Goal: Task Accomplishment & Management: Contribute content

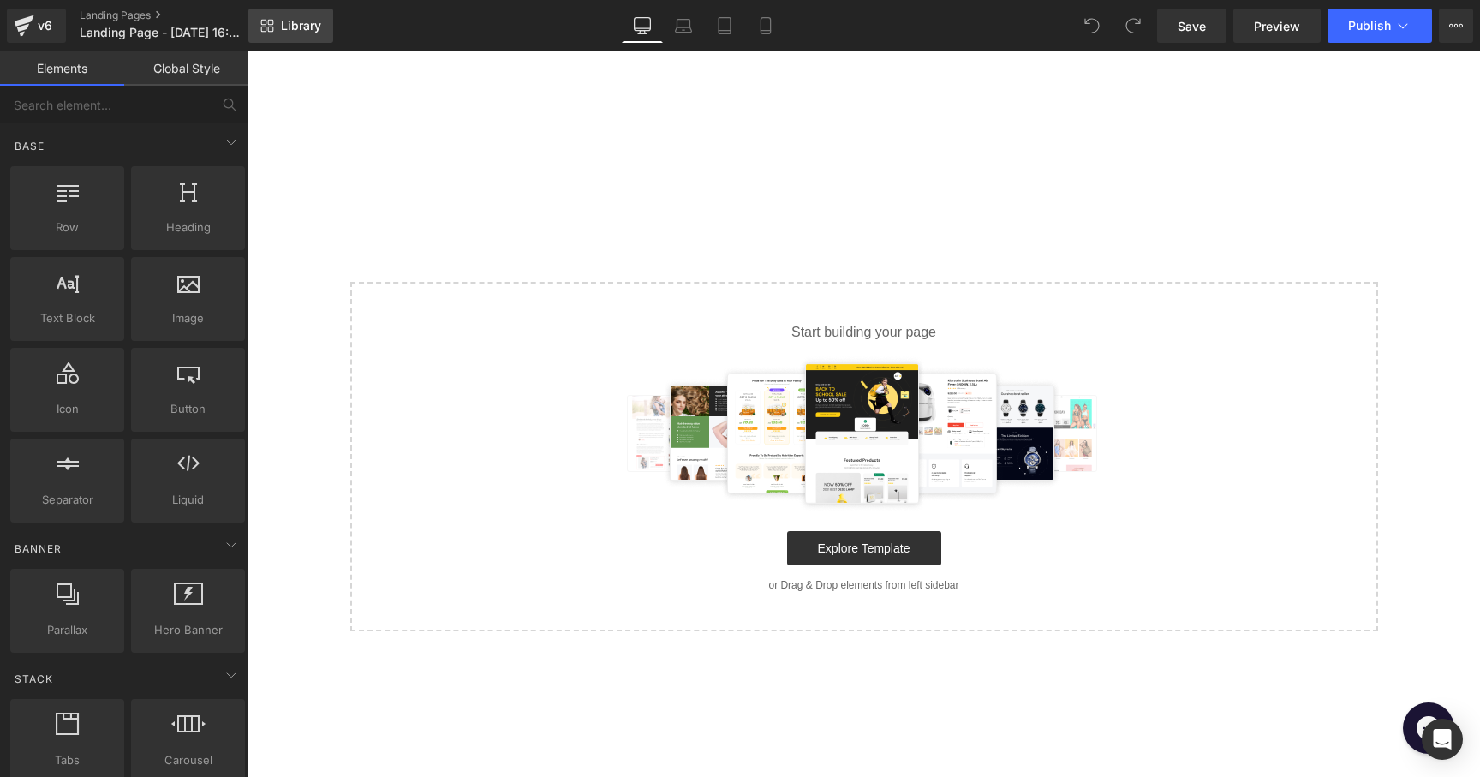
click at [299, 26] on span "Library" at bounding box center [301, 25] width 40 height 15
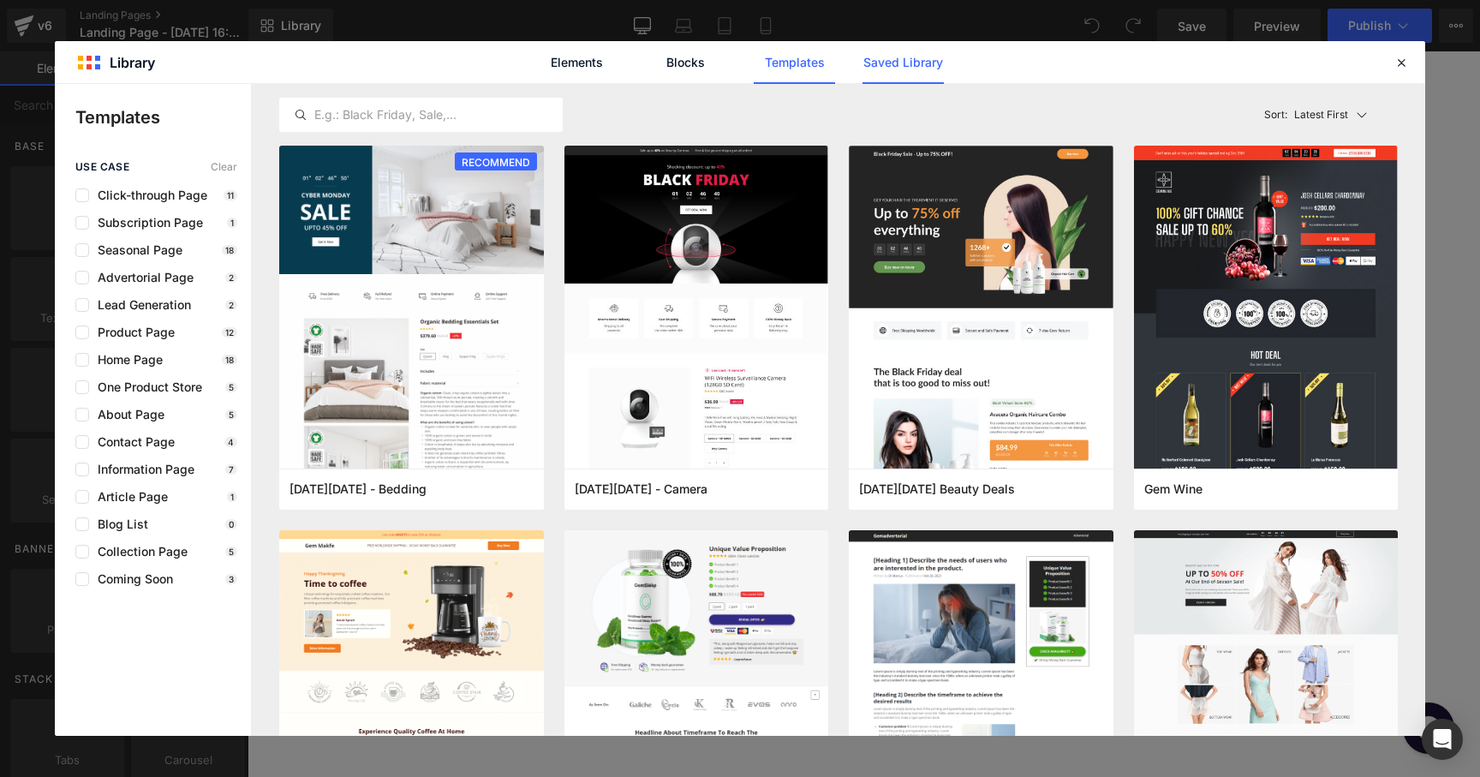
click at [888, 69] on link "Saved Library" at bounding box center [902, 62] width 81 height 43
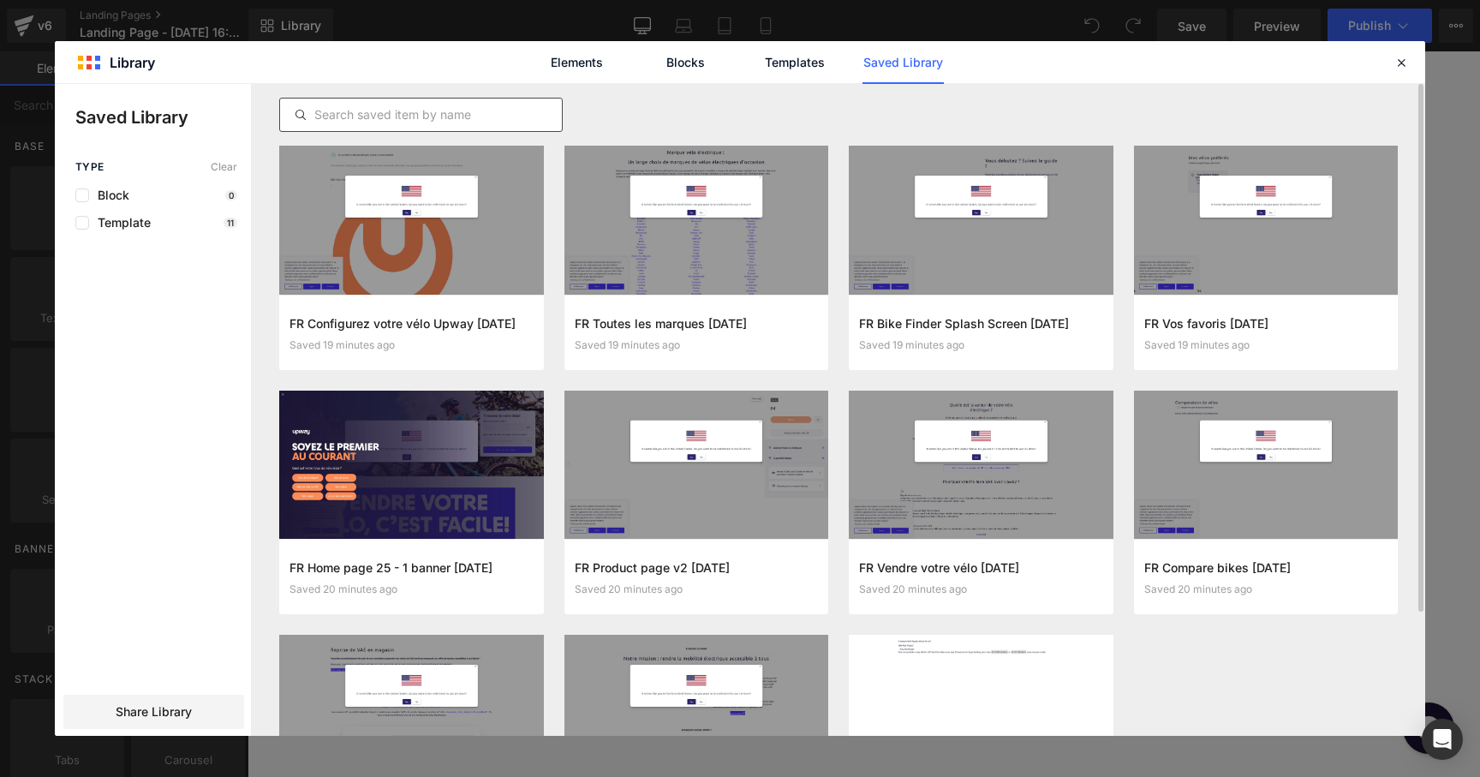
click at [412, 121] on input "text" at bounding box center [421, 114] width 282 height 21
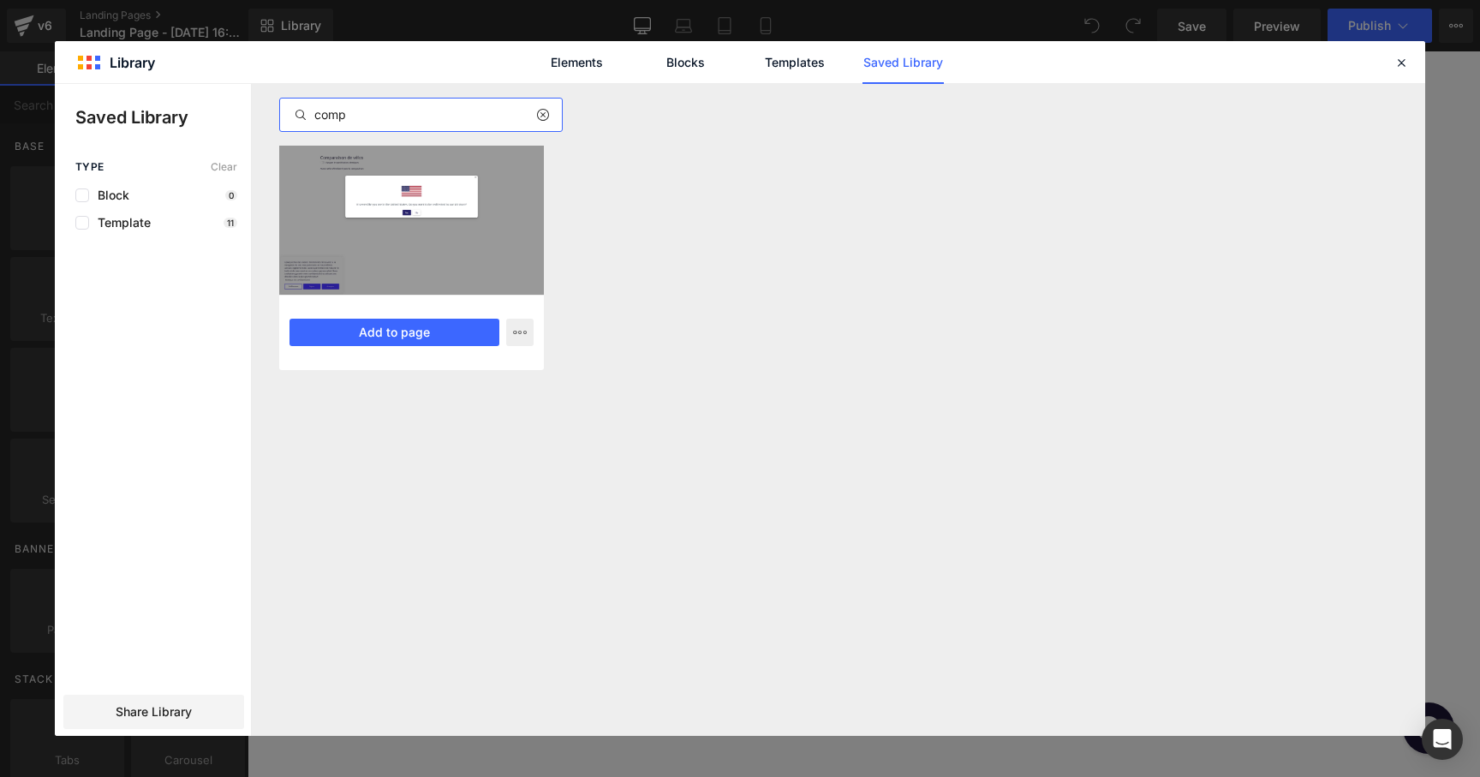
type input "comp"
click at [443, 224] on div at bounding box center [411, 220] width 265 height 149
click at [429, 320] on button "Add to page" at bounding box center [394, 332] width 210 height 27
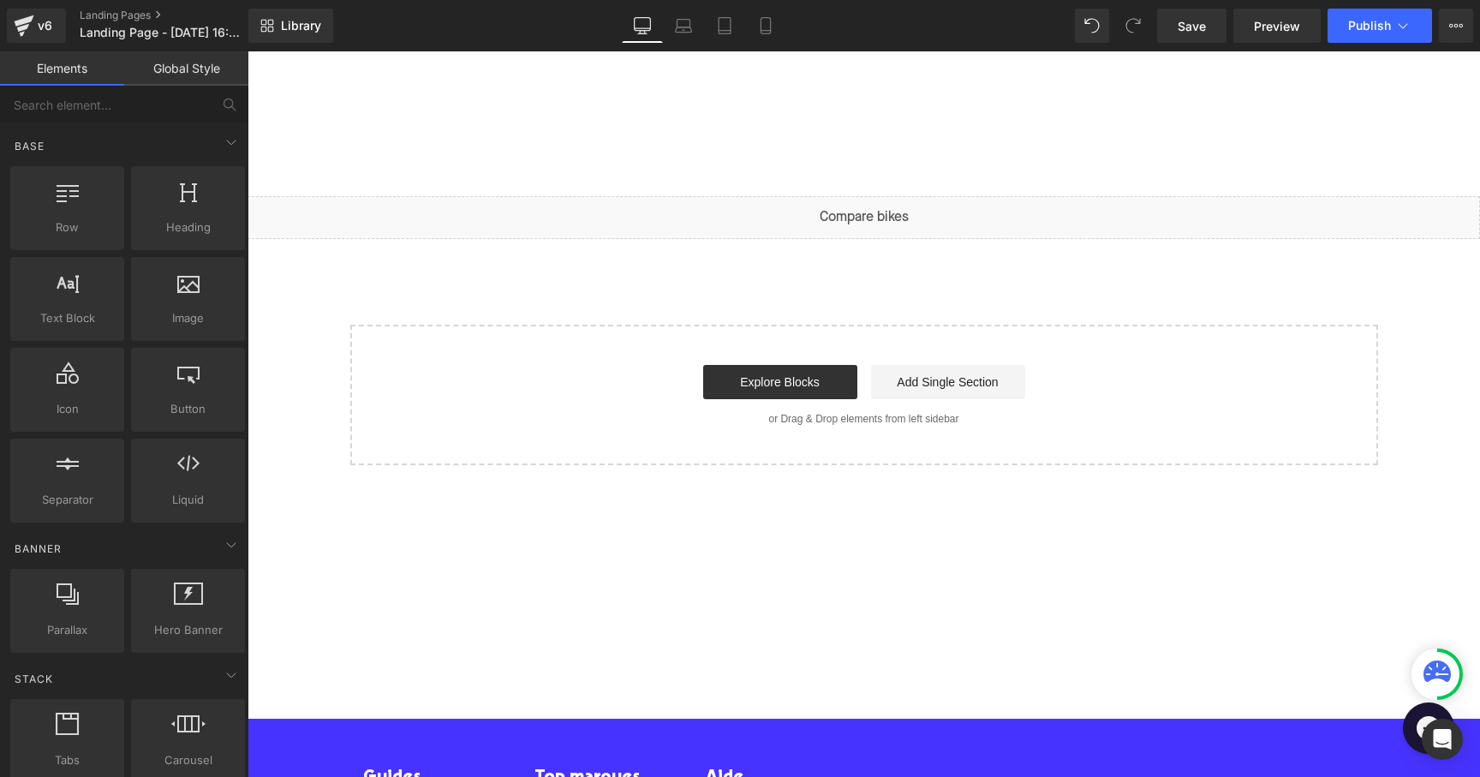
click at [887, 209] on div "Liquid" at bounding box center [863, 217] width 1232 height 43
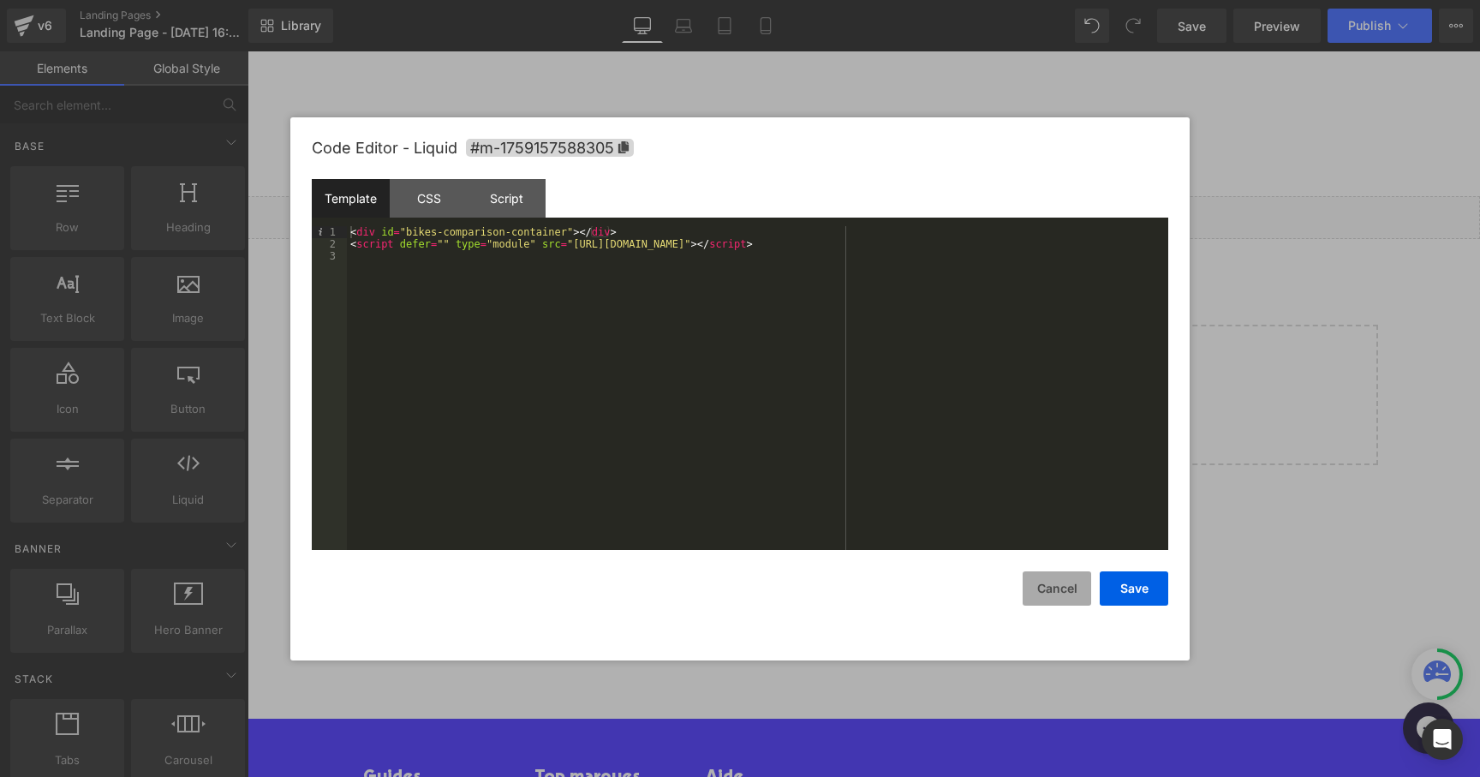
click at [1081, 584] on button "Cancel" at bounding box center [1056, 588] width 68 height 34
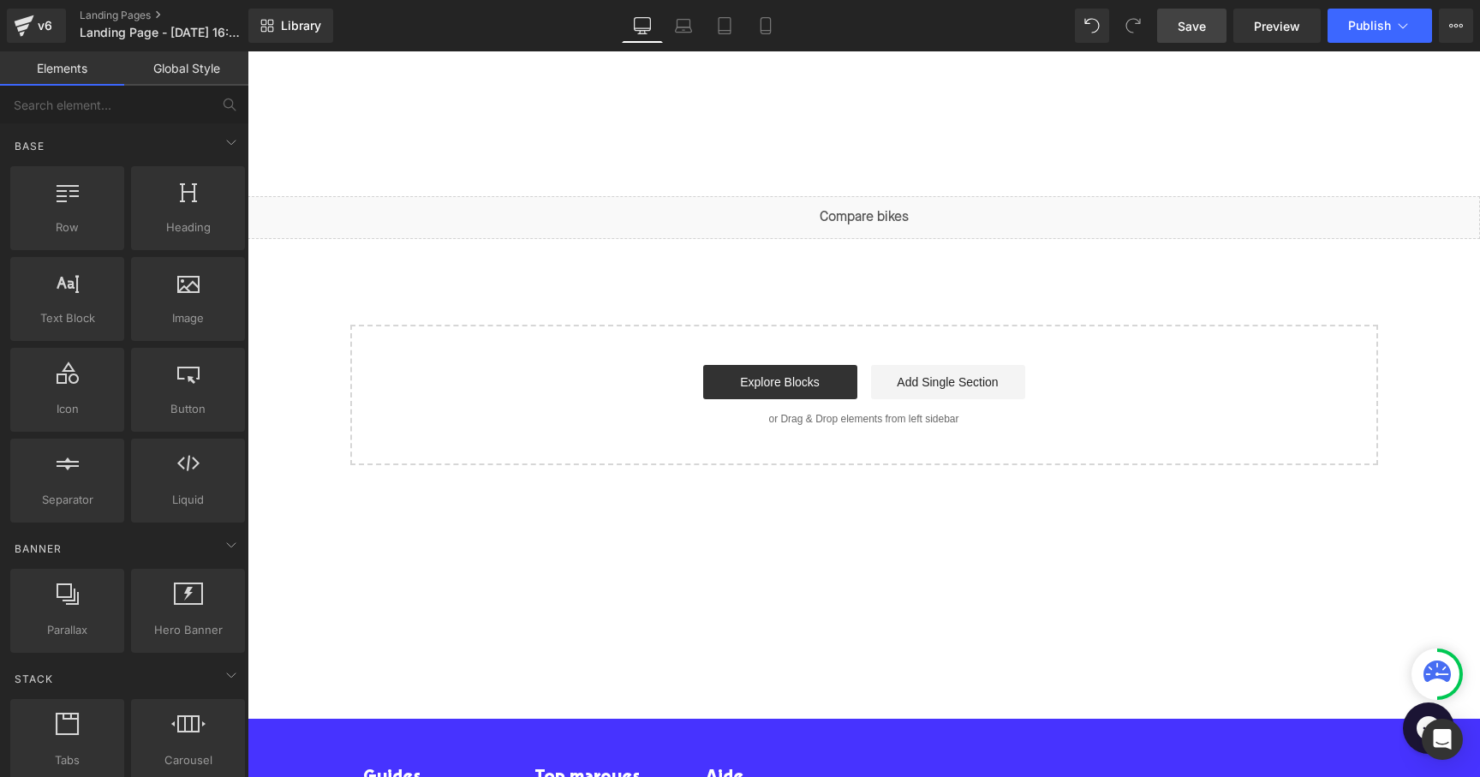
click at [1190, 24] on span "Save" at bounding box center [1191, 26] width 28 height 18
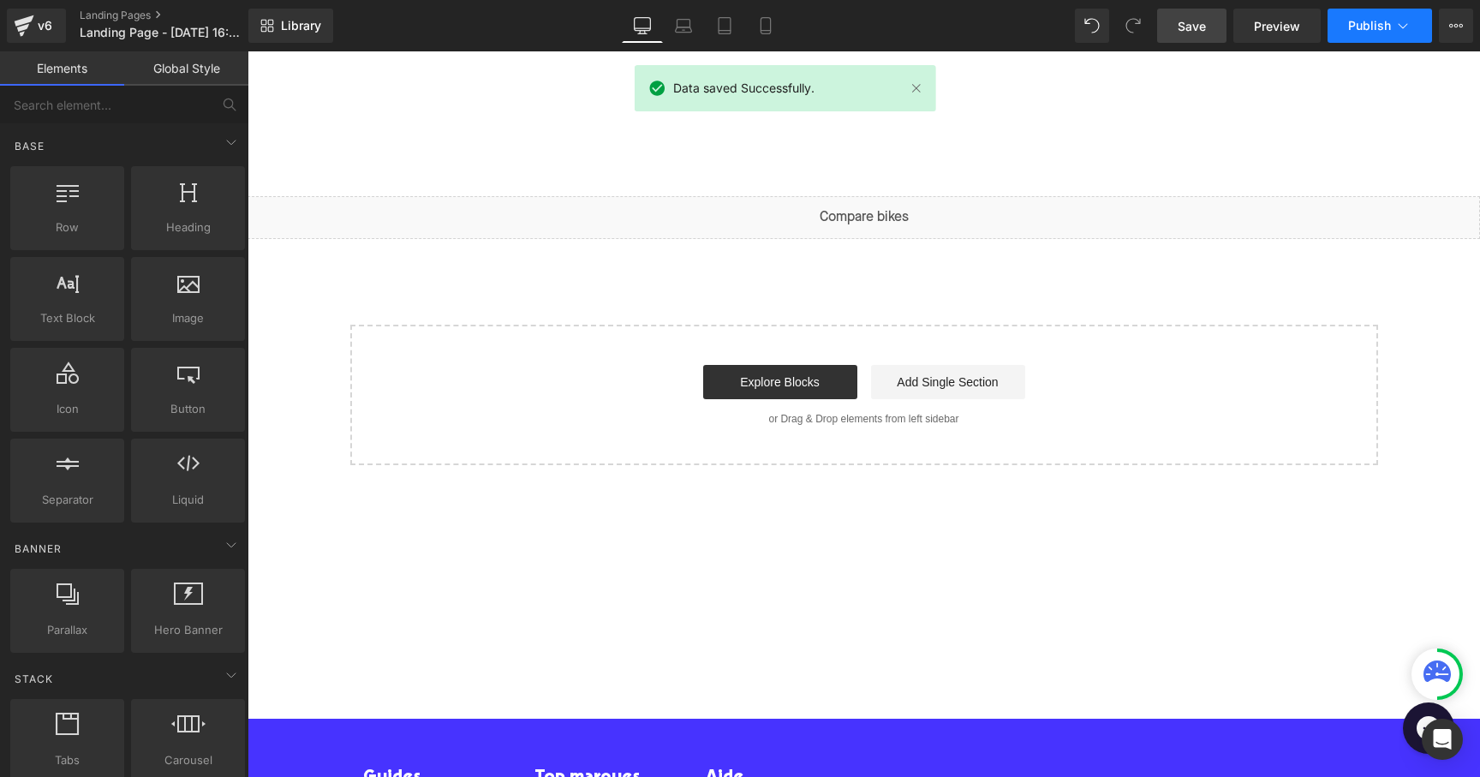
click at [1374, 30] on span "Publish" at bounding box center [1369, 26] width 43 height 14
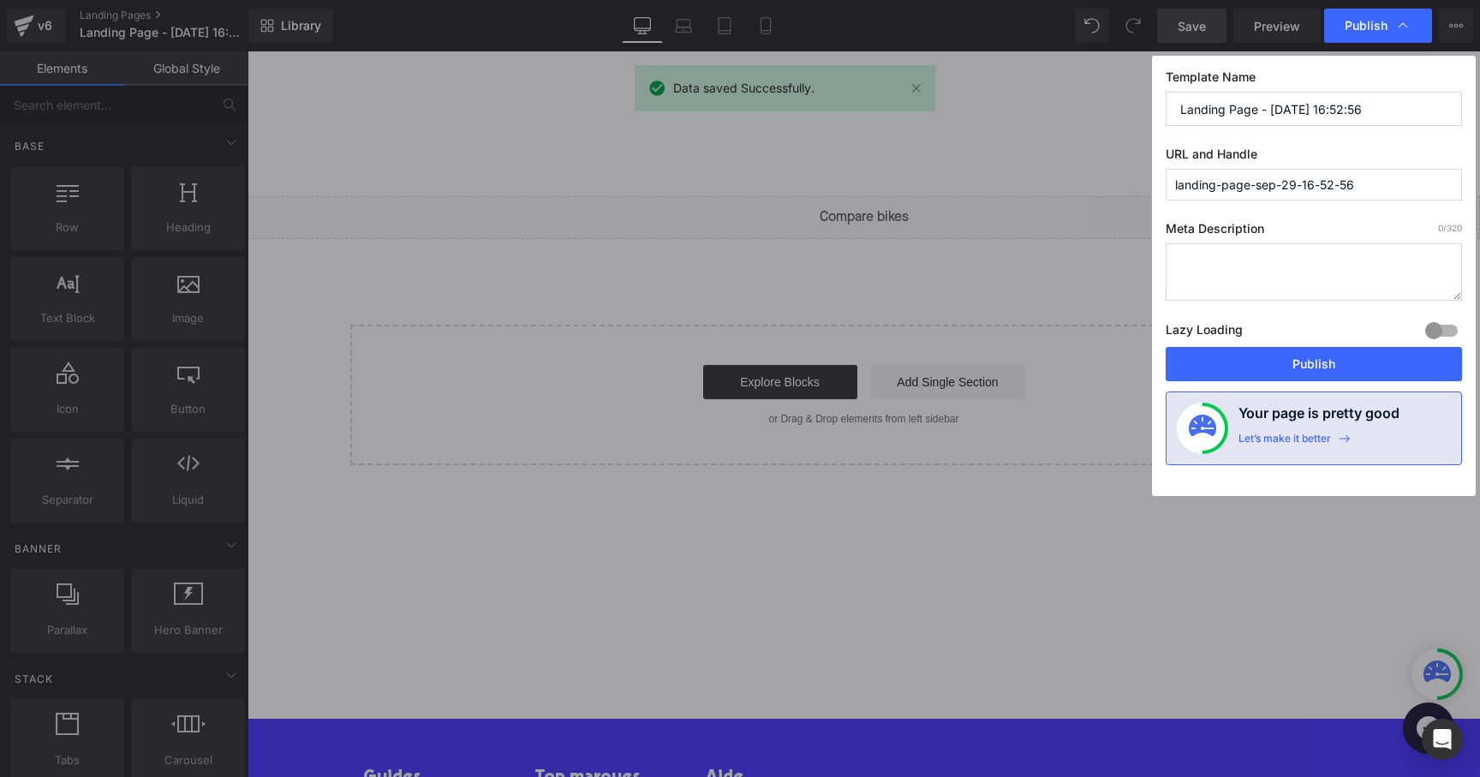
click at [1272, 184] on input "landing-page-sep-29-16-52-56" at bounding box center [1313, 185] width 296 height 32
click at [1362, 187] on input "landing-page-sep-29-16-52-56" at bounding box center [1313, 185] width 296 height 32
click at [1186, 106] on input "Landing Page - [DATE] 16:52:56" at bounding box center [1313, 109] width 296 height 34
click at [1335, 176] on input "landing-page-sep-29-16-52-56" at bounding box center [1313, 185] width 296 height 32
click at [1249, 188] on input "landing-page-sep-29-16-52-56" at bounding box center [1313, 185] width 296 height 32
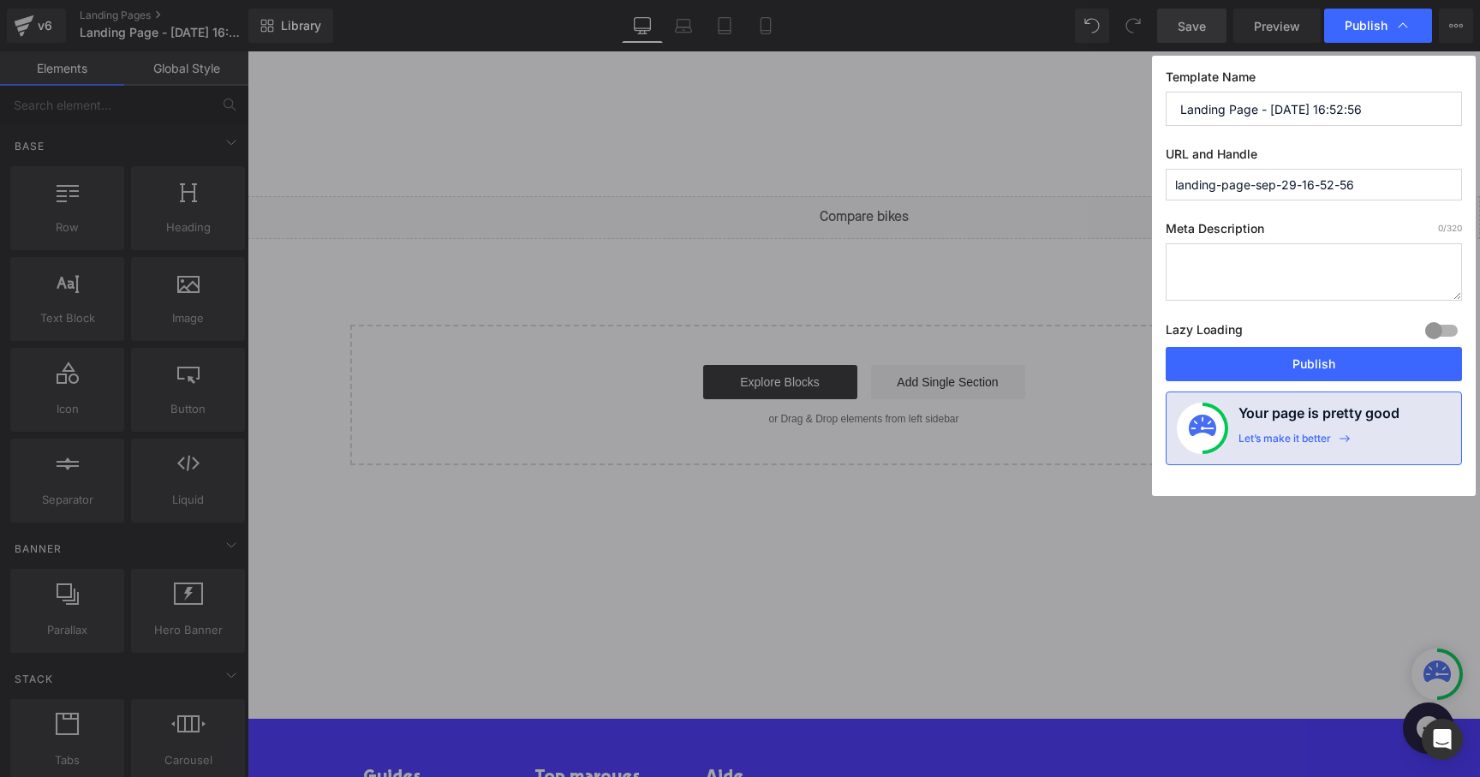
drag, startPoint x: 1257, startPoint y: 111, endPoint x: 1415, endPoint y: 111, distance: 158.4
click at [1415, 111] on input "Landing Page - [DATE] 16:52:56" at bounding box center [1313, 109] width 296 height 34
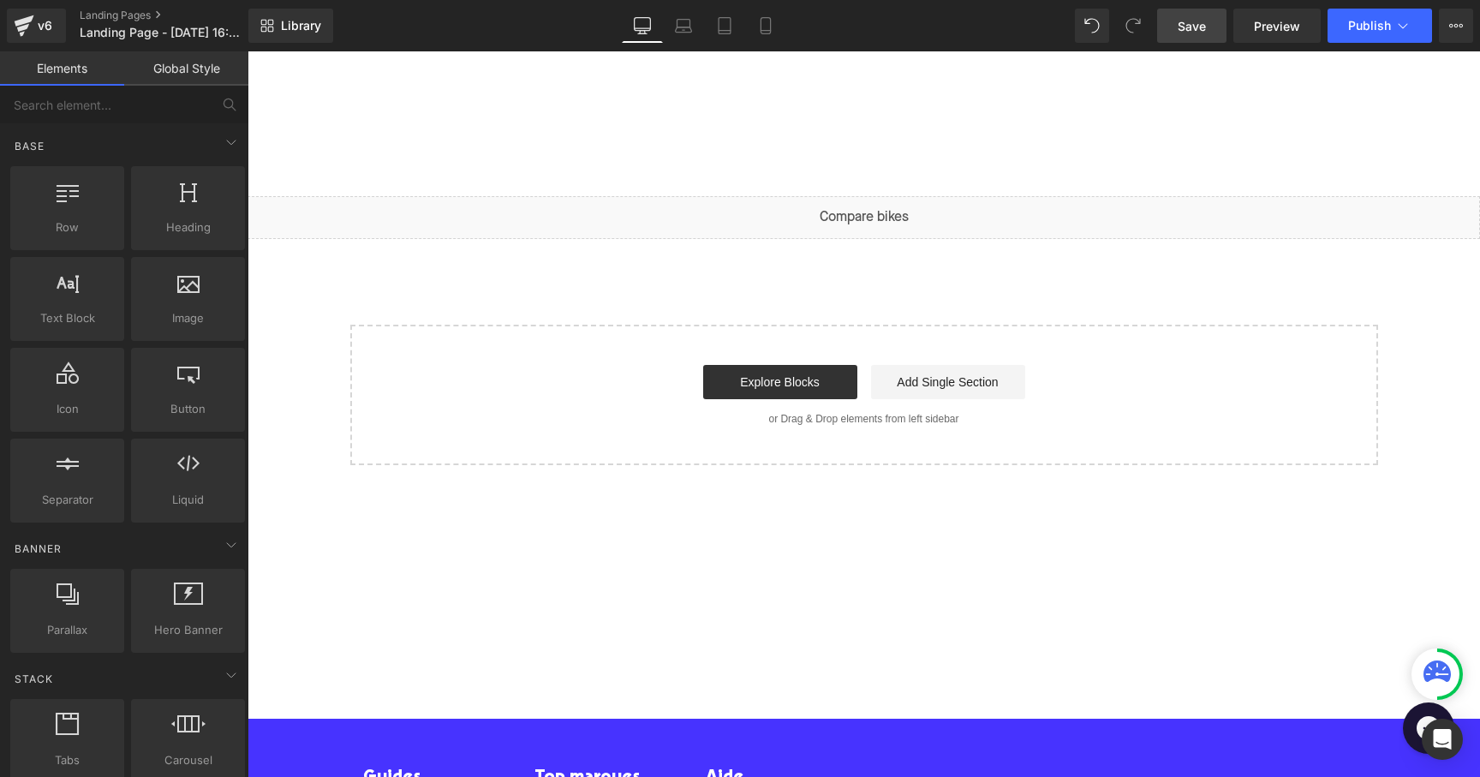
click at [1200, 35] on link "Save" at bounding box center [1191, 26] width 69 height 34
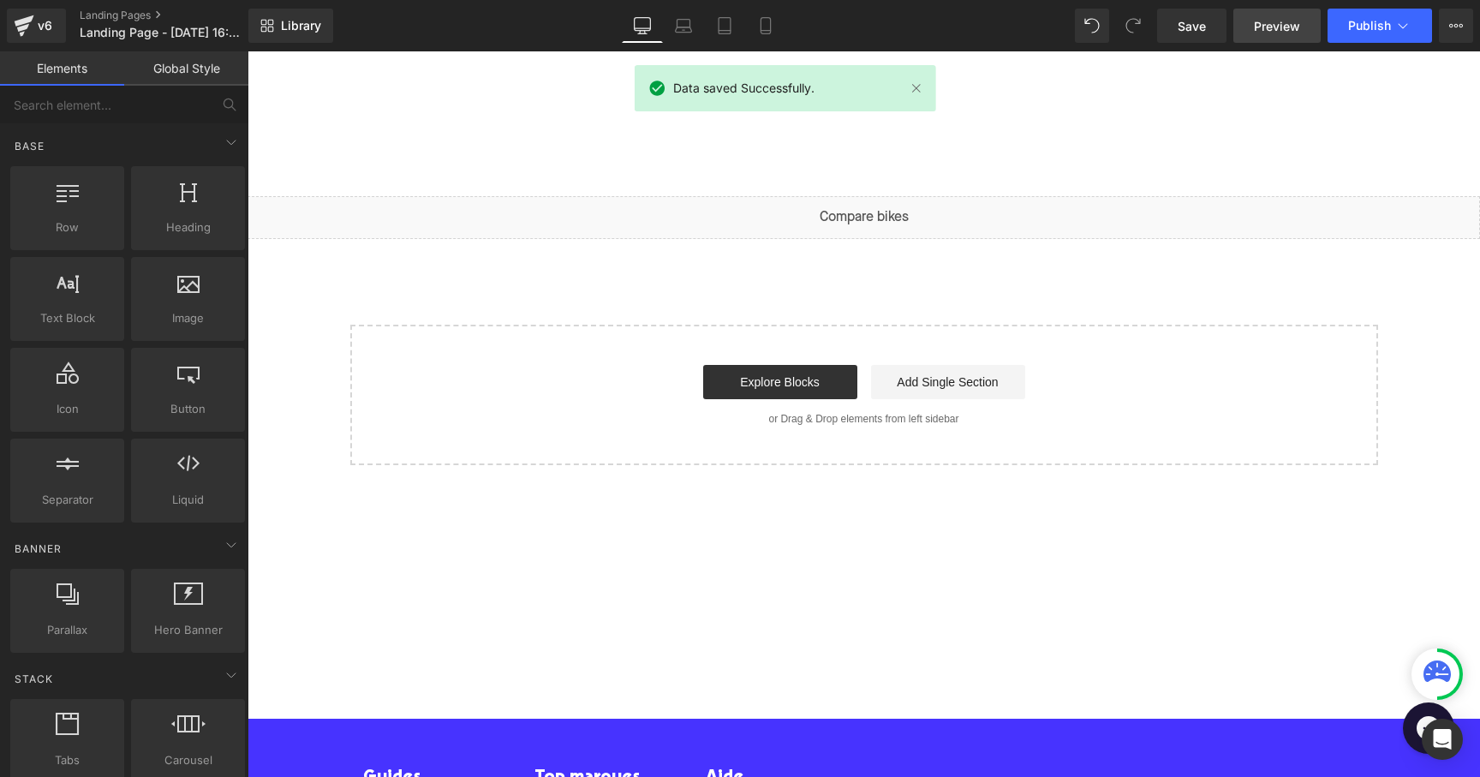
click at [1301, 33] on link "Preview" at bounding box center [1276, 26] width 87 height 34
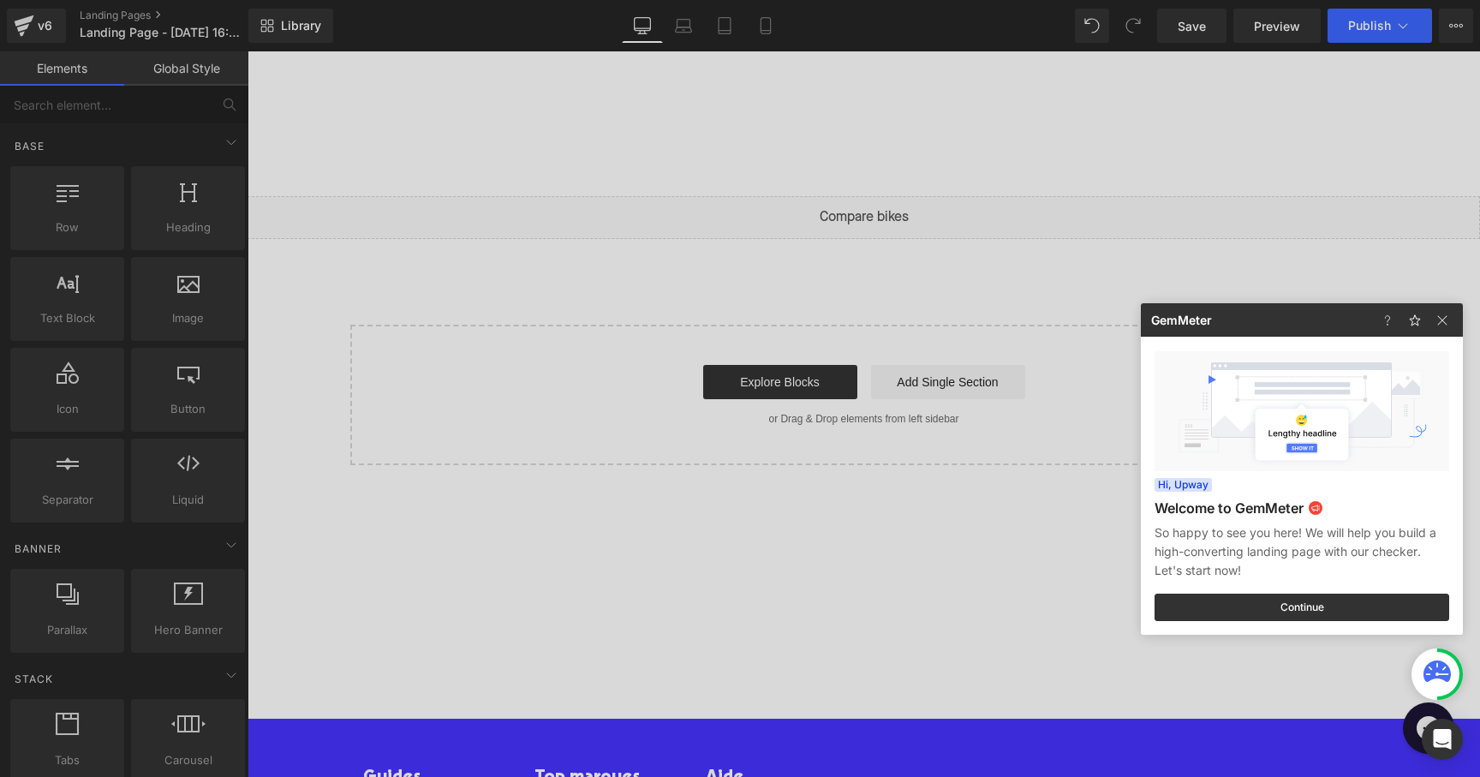
click at [1424, 39] on div at bounding box center [740, 388] width 1480 height 777
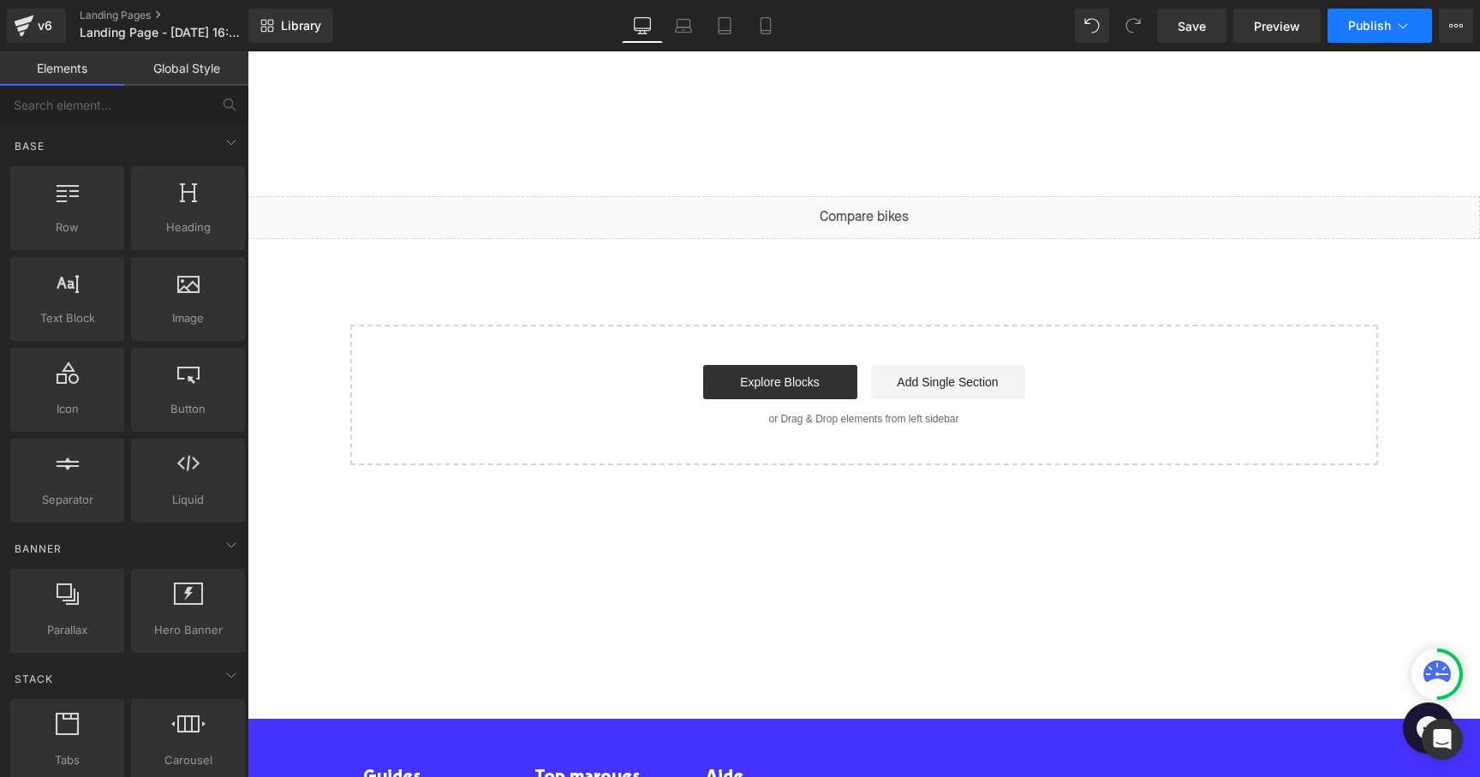
click at [1368, 30] on span "Publish" at bounding box center [1369, 26] width 43 height 14
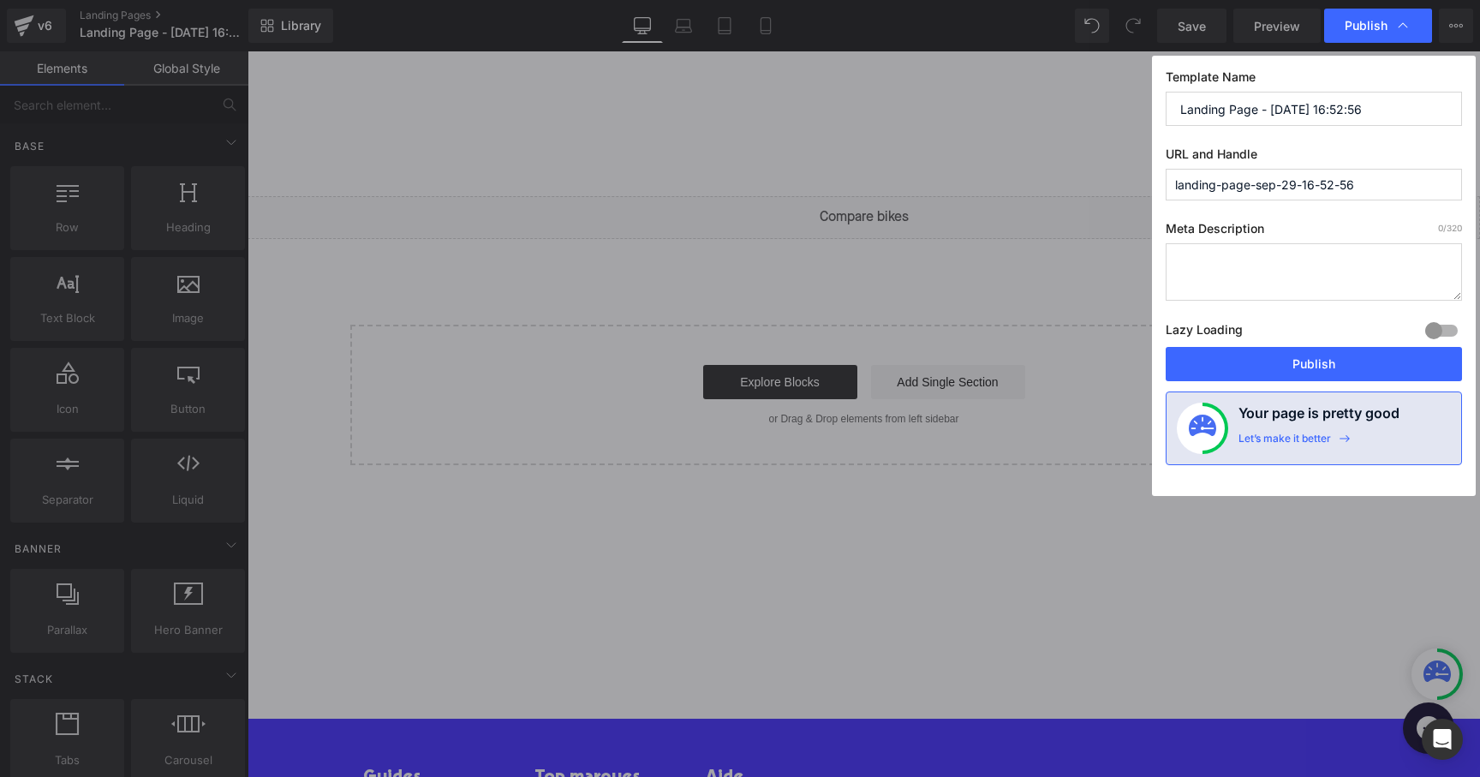
click at [1318, 181] on input "landing-page-sep-29-16-52-56" at bounding box center [1313, 185] width 296 height 32
click at [1286, 194] on input "landing-page-sep-29-16-52-56" at bounding box center [1313, 185] width 296 height 32
click at [1281, 176] on input "landing-page-sep-29-16-52-56" at bounding box center [1313, 185] width 296 height 32
click at [1331, 185] on input "landing-page-sep-29-16-52-56" at bounding box center [1313, 185] width 296 height 32
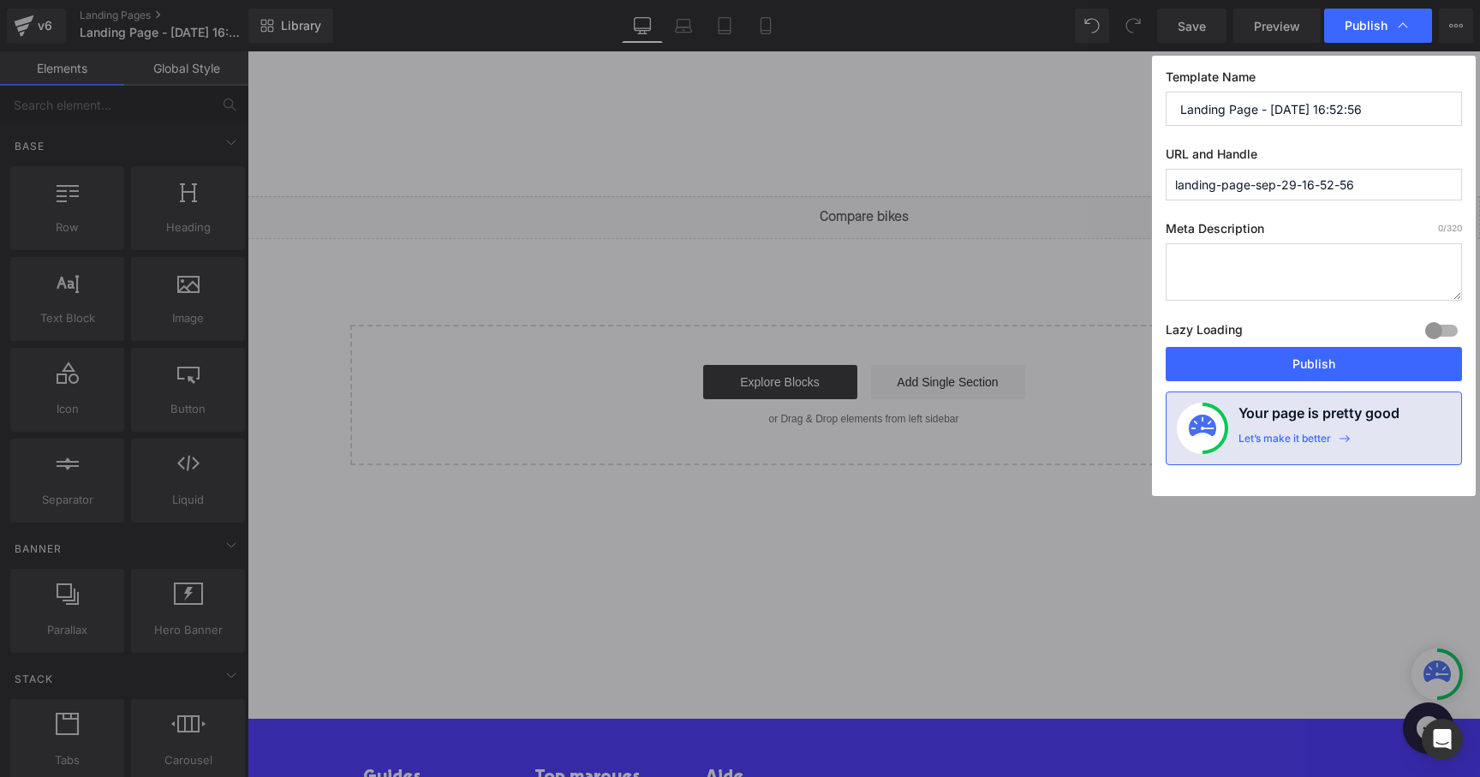
click at [1238, 176] on input "landing-page-sep-29-16-52-56" at bounding box center [1313, 185] width 296 height 32
click at [1265, 184] on input "landing-page-sep-29-16-52-56" at bounding box center [1313, 185] width 296 height 32
click at [1251, 188] on input "landing-page-sep-29-16-52-56" at bounding box center [1313, 185] width 296 height 32
click at [1271, 133] on div "Template Name Landing Page - [DATE] 16:52:56 URL and Handle landing-page-sep-29…" at bounding box center [1314, 276] width 324 height 440
click at [1184, 112] on input "Landing Page - [DATE] 16:52:56" at bounding box center [1313, 109] width 296 height 34
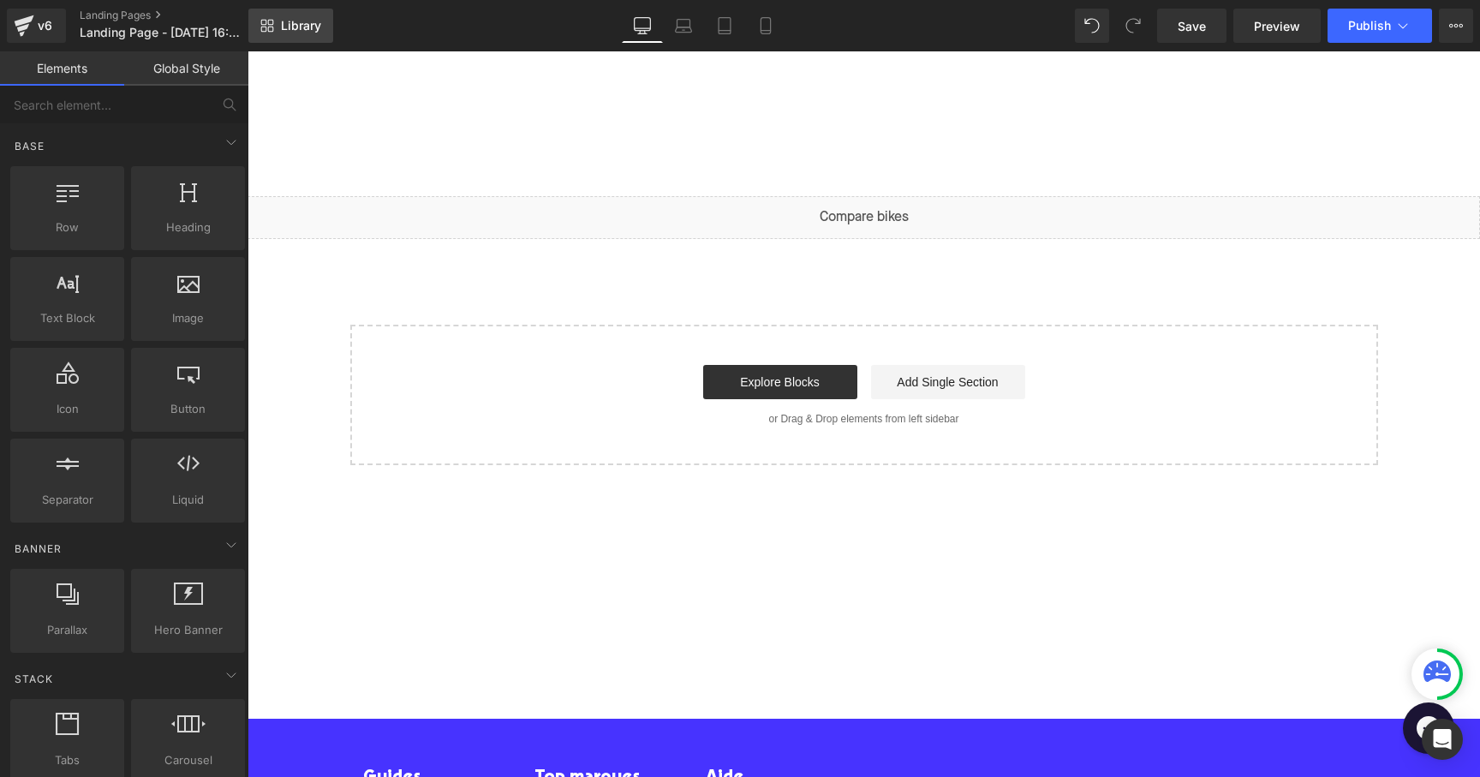
click at [291, 18] on span "Library" at bounding box center [301, 25] width 40 height 15
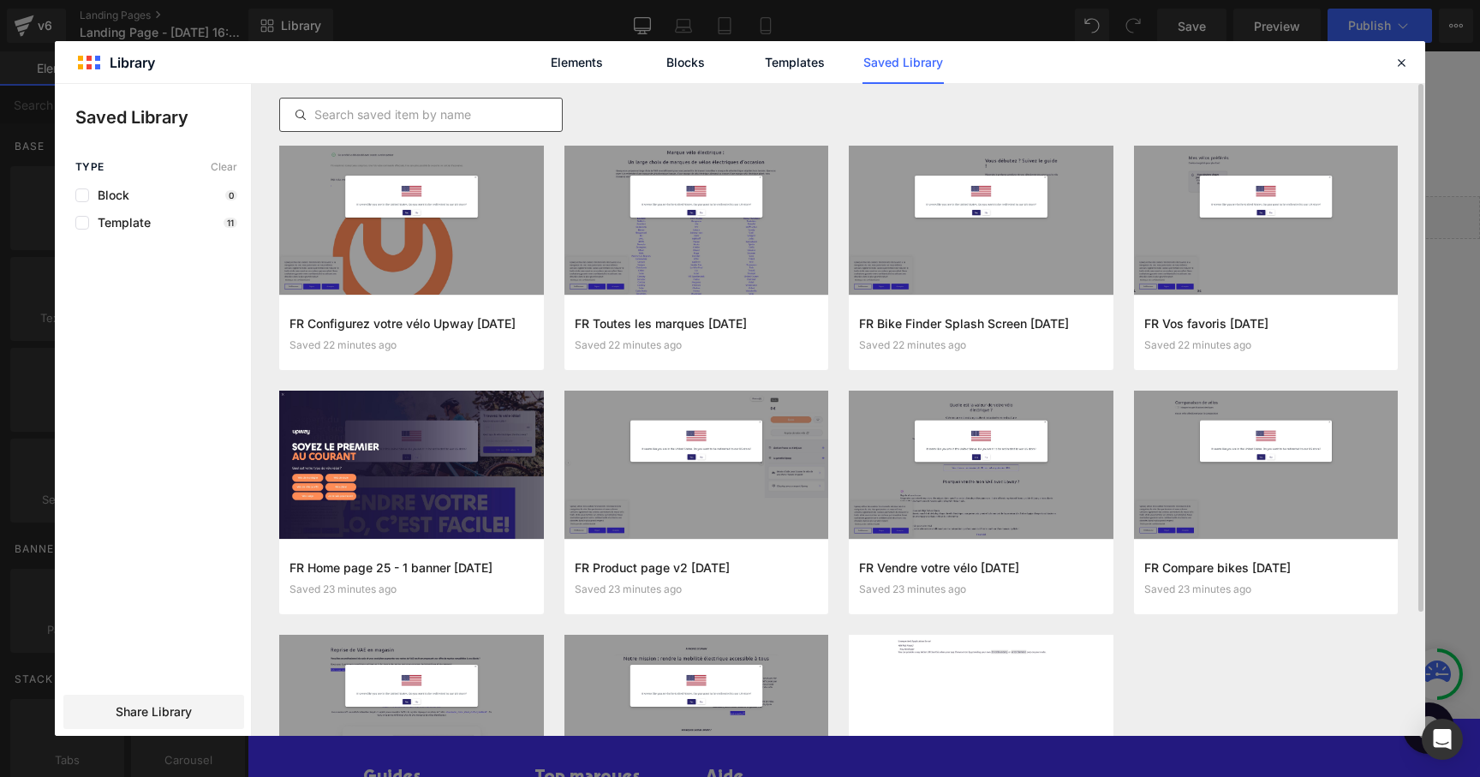
click at [447, 112] on input "text" at bounding box center [421, 114] width 282 height 21
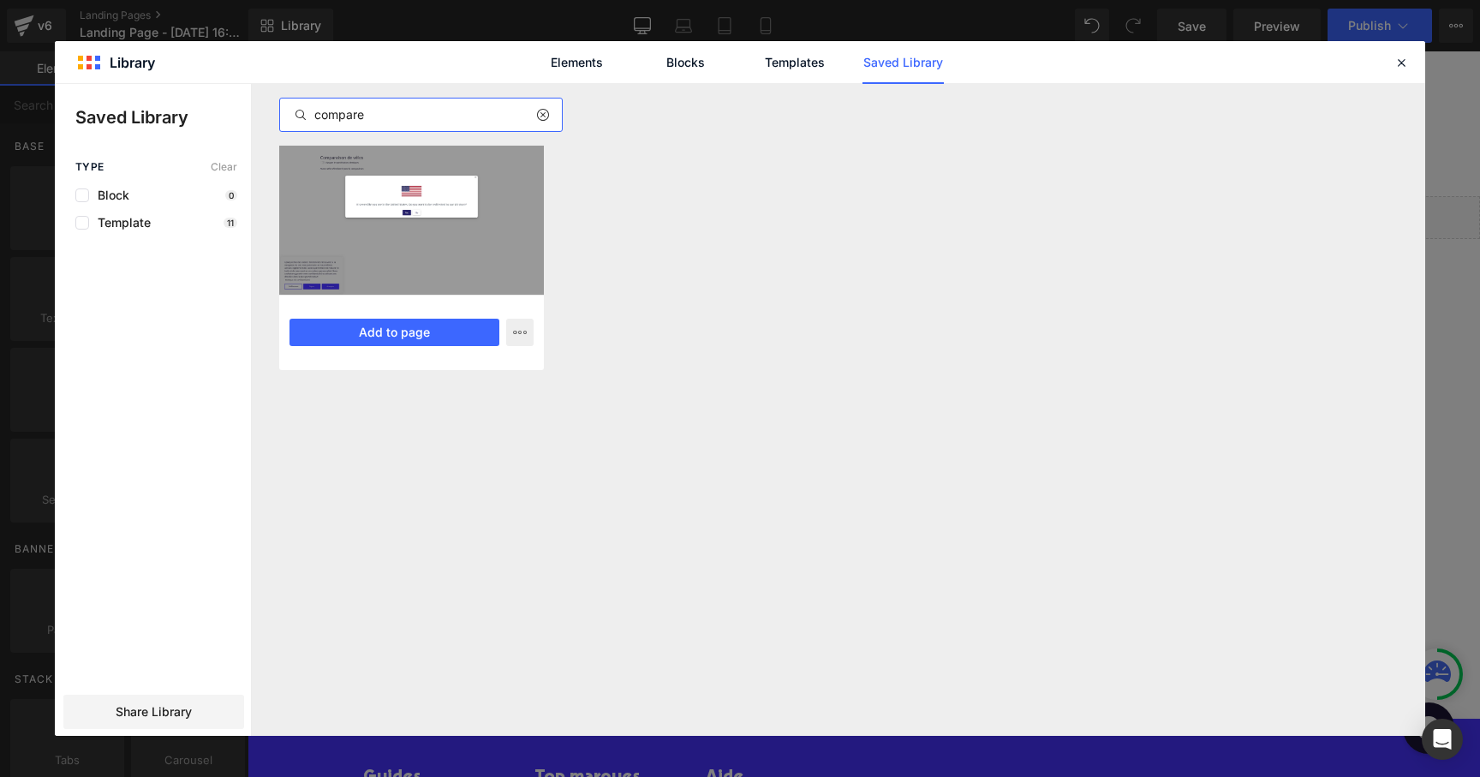
type input "compare"
click at [432, 299] on div "FR Compare bikes [DATE] Saved 23 minutes ago Add to page" at bounding box center [411, 332] width 265 height 75
click at [423, 331] on button "Add to page" at bounding box center [394, 332] width 210 height 27
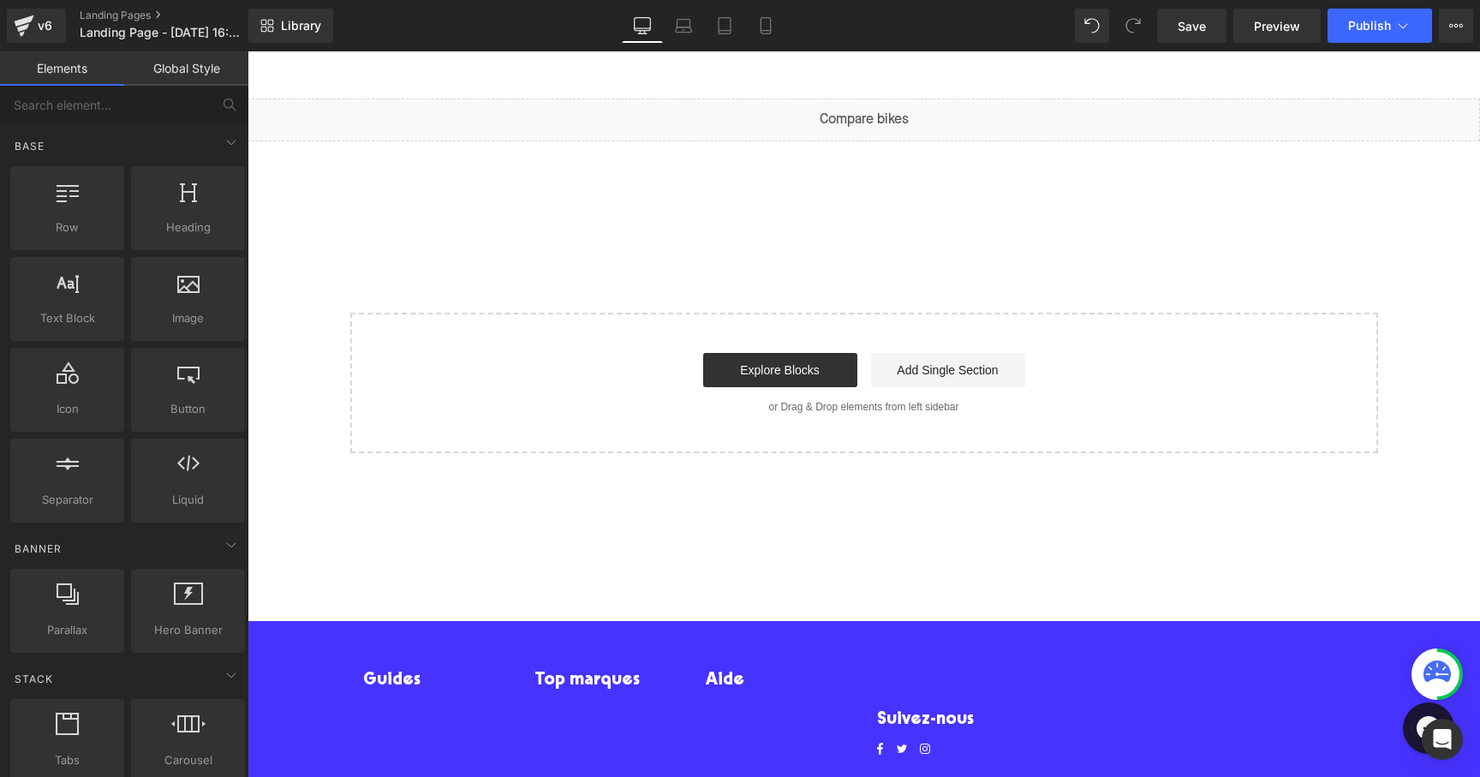
scroll to position [102, 0]
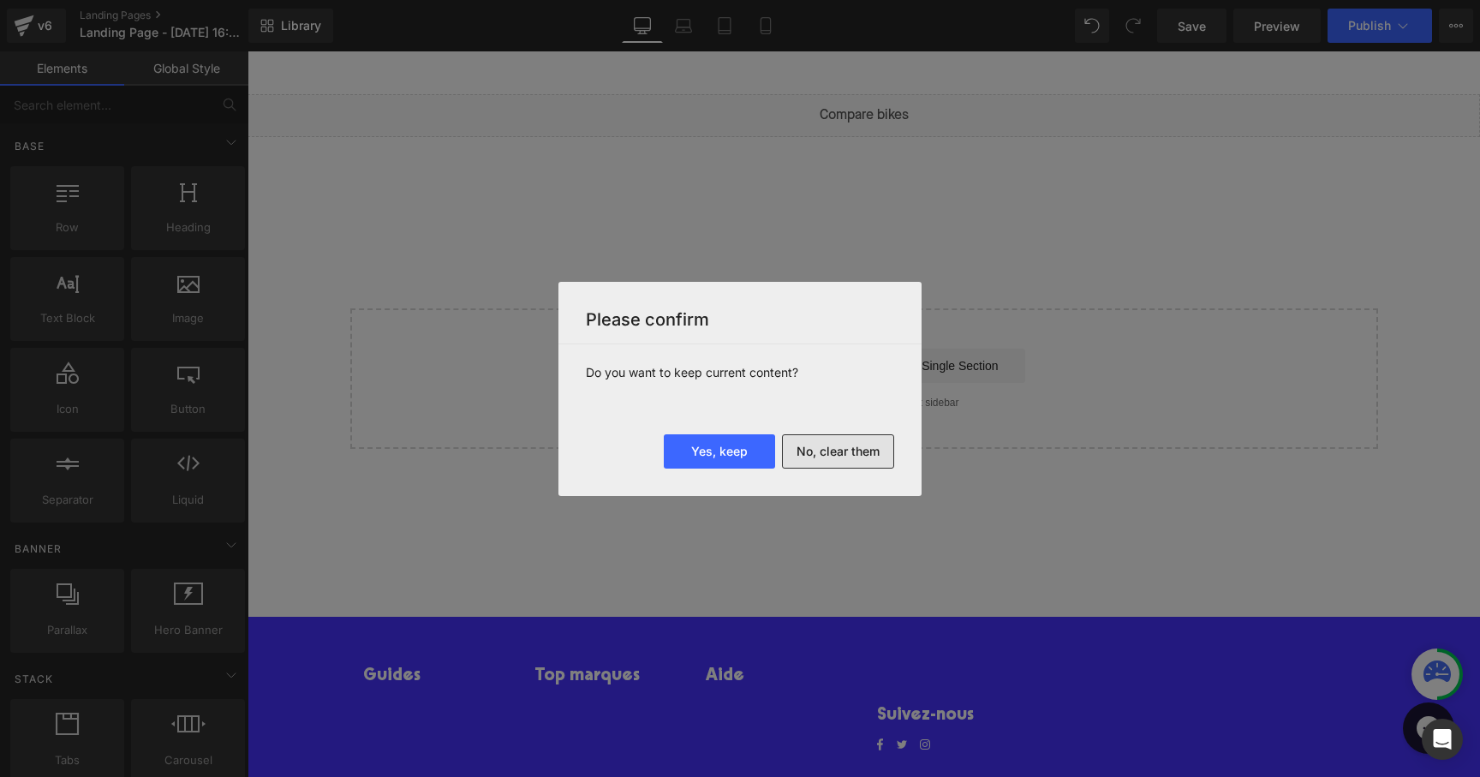
click at [825, 449] on button "No, clear them" at bounding box center [838, 451] width 112 height 34
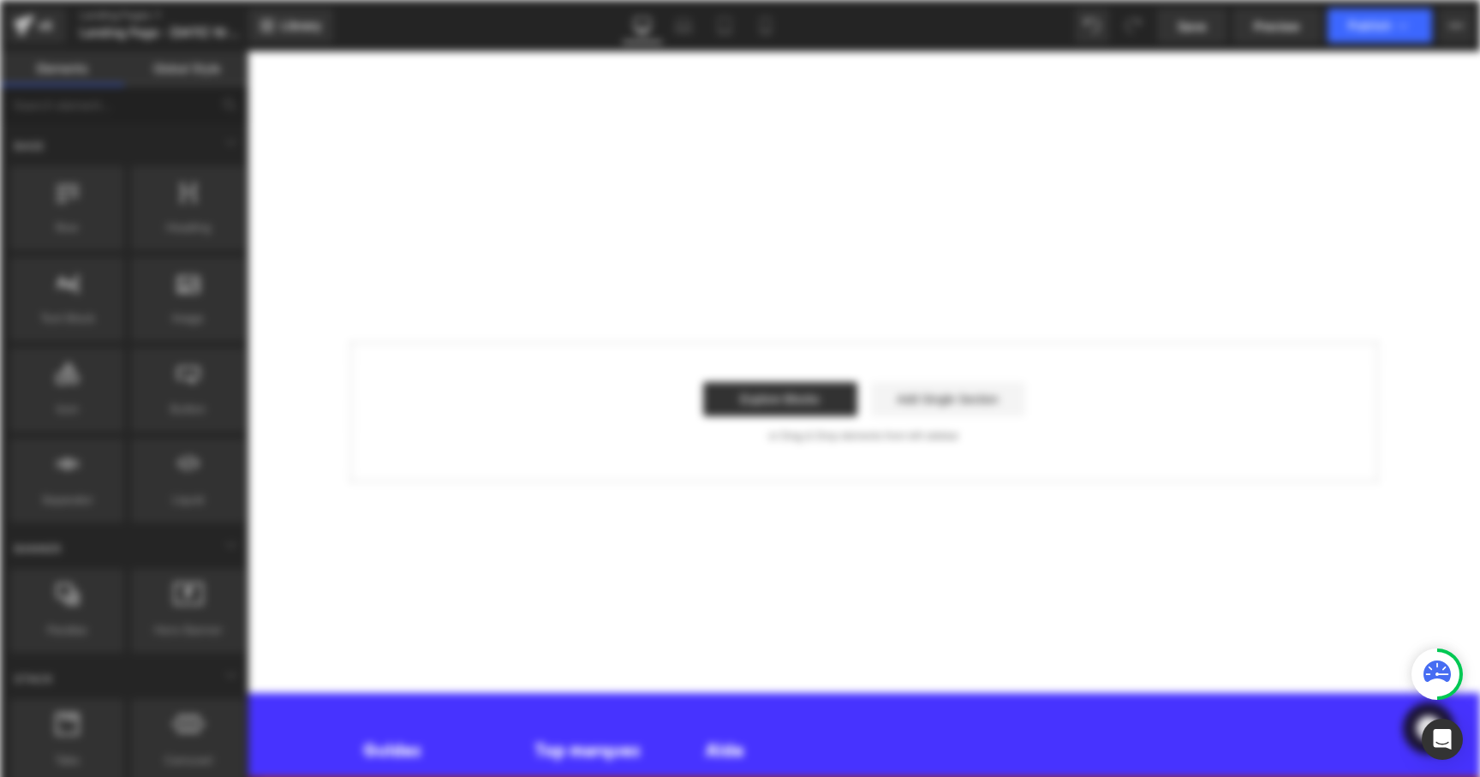
scroll to position [0, 0]
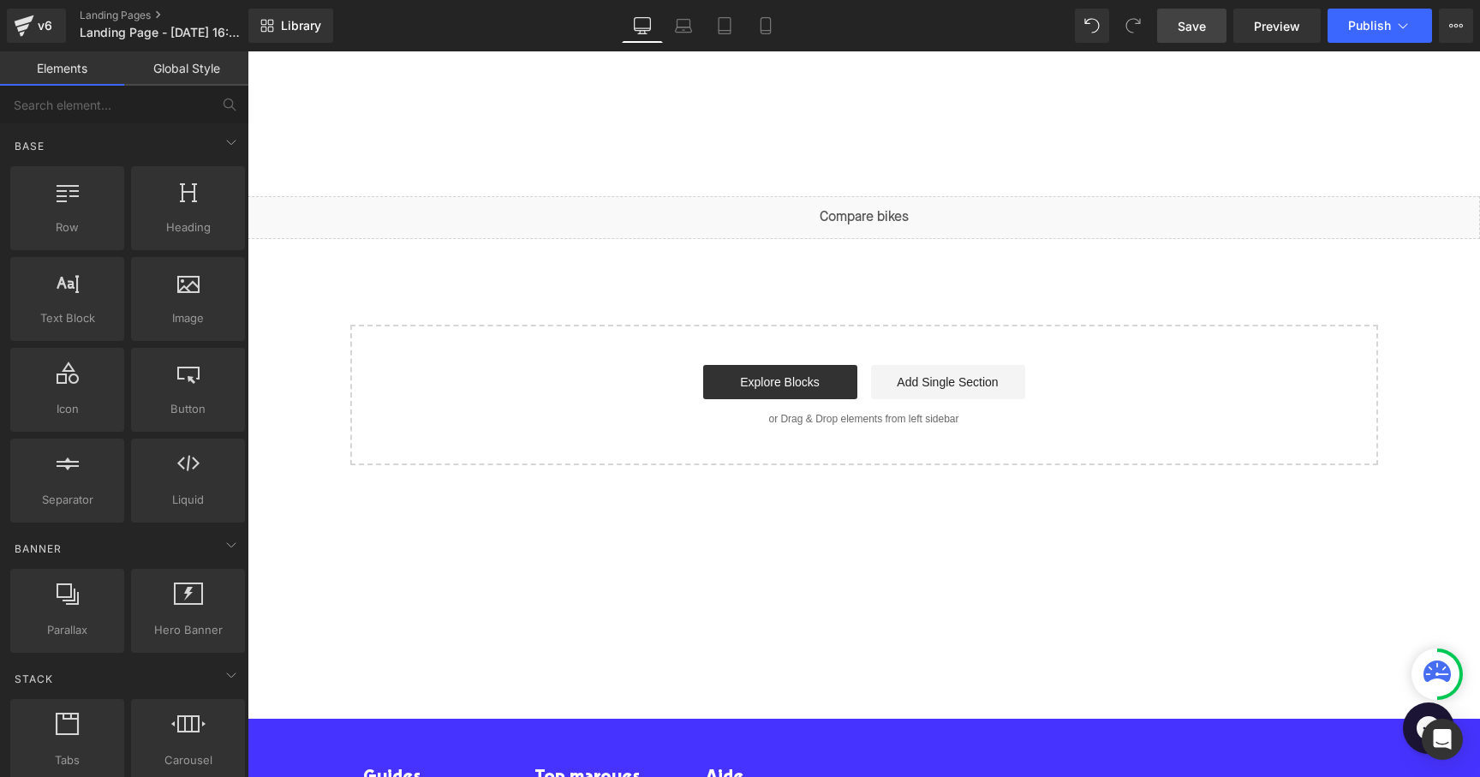
click at [1195, 31] on span "Save" at bounding box center [1191, 26] width 28 height 18
click at [1386, 24] on span "Publish" at bounding box center [1369, 26] width 43 height 14
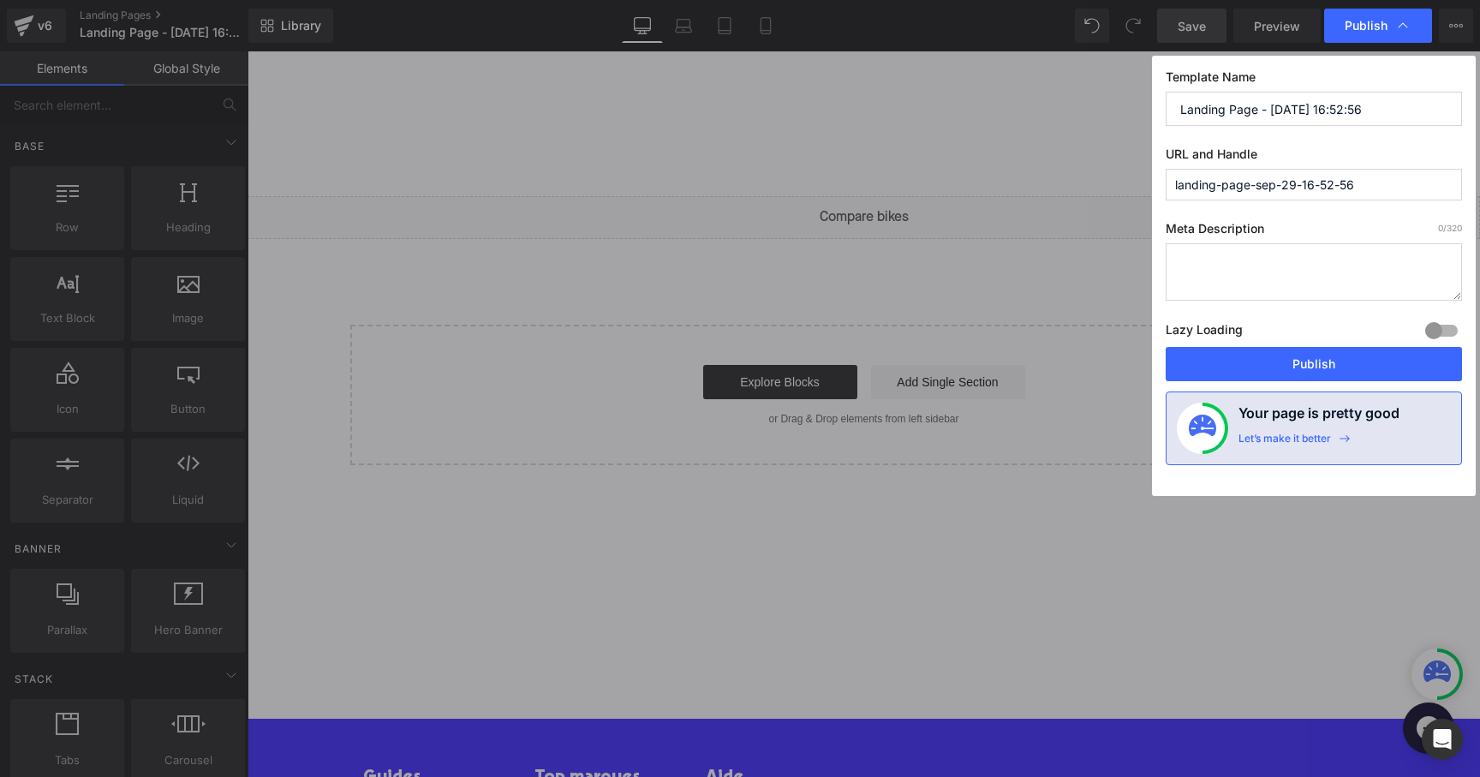
click at [1356, 152] on label "URL and Handle" at bounding box center [1313, 157] width 296 height 22
click at [1377, 182] on input "landing-page-sep-29-16-52-56" at bounding box center [1313, 185] width 296 height 32
drag, startPoint x: 1249, startPoint y: 186, endPoint x: 1384, endPoint y: 182, distance: 134.5
click at [1384, 182] on input "landing-page-sep-29-16-52-56" at bounding box center [1313, 185] width 296 height 32
click at [1364, 221] on label "Meta Description 0 /320" at bounding box center [1313, 232] width 296 height 22
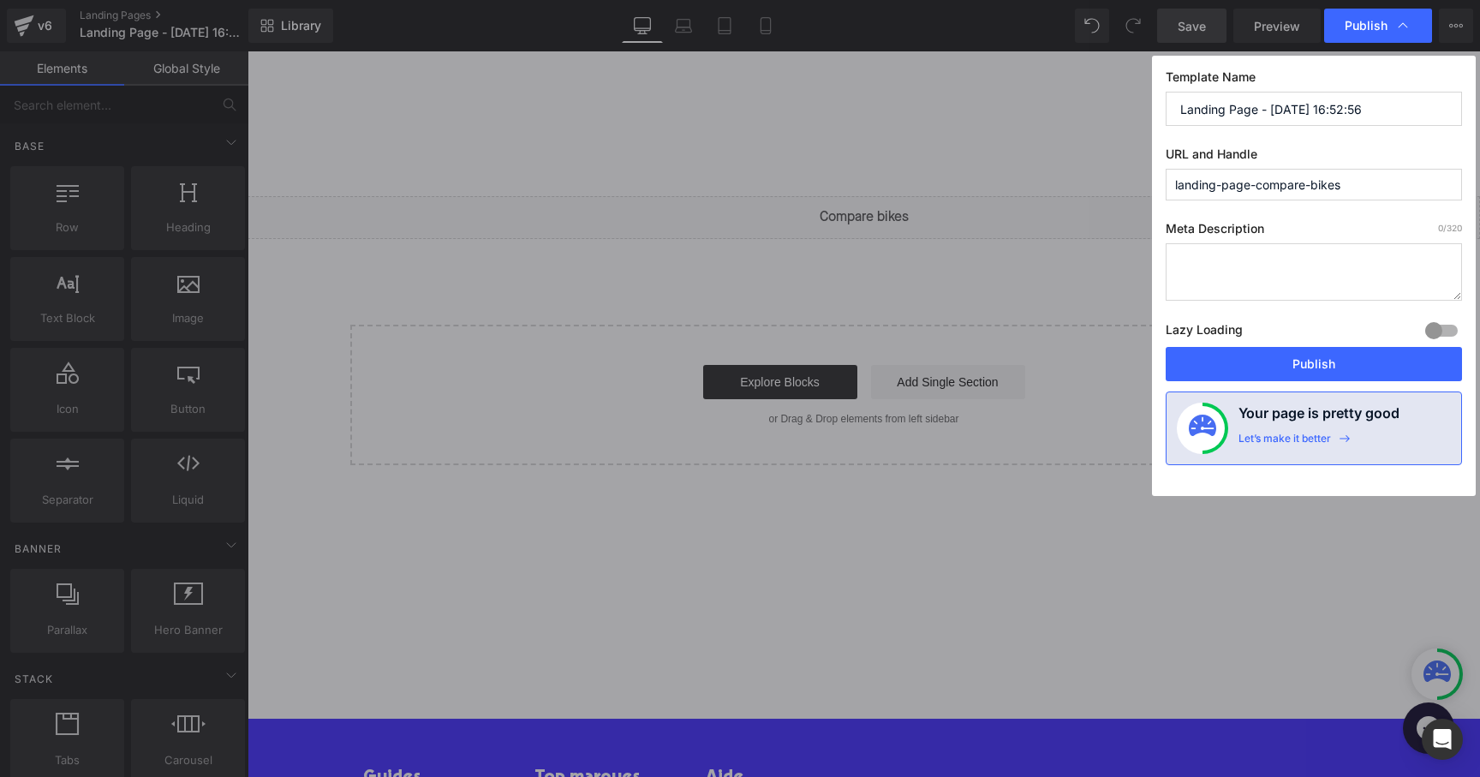
click at [1305, 192] on input "landing-page-compare-bikes" at bounding box center [1313, 185] width 296 height 32
click at [1226, 181] on input "landing-page-compare-bikes" at bounding box center [1313, 185] width 296 height 32
drag, startPoint x: 1259, startPoint y: 187, endPoint x: 1119, endPoint y: 187, distance: 139.6
click at [1119, 187] on div "Publish Template Name Landing Page - [DATE] 16:52:56 URL and Handle landing-pag…" at bounding box center [740, 388] width 1480 height 777
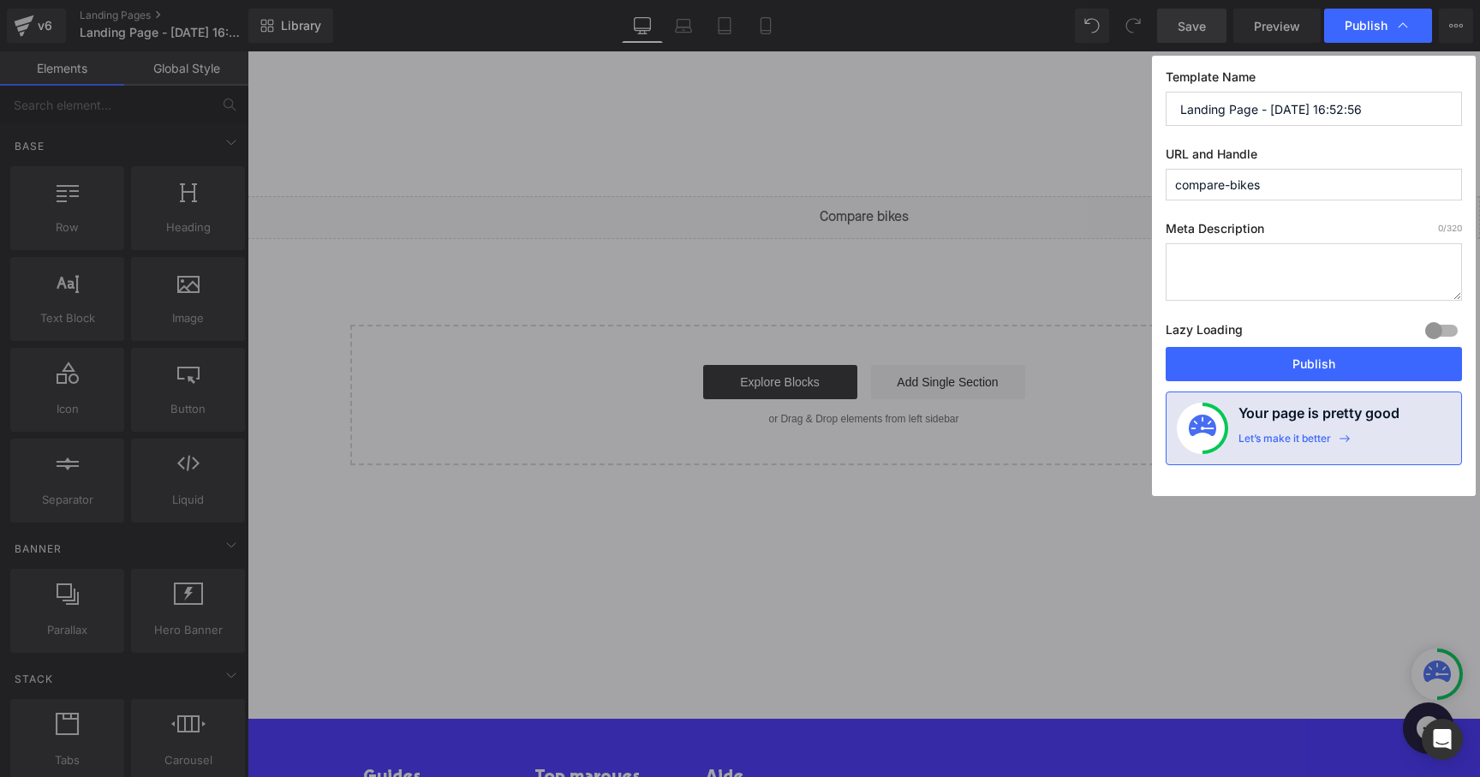
click at [1313, 184] on input "compare-bikes" at bounding box center [1313, 185] width 296 height 32
click at [1232, 187] on input "compare-bikes" at bounding box center [1313, 185] width 296 height 32
click at [1280, 190] on input "compare-bikes" at bounding box center [1313, 185] width 296 height 32
type input "compare-bikes"
click at [1258, 356] on button "Publish" at bounding box center [1313, 364] width 296 height 34
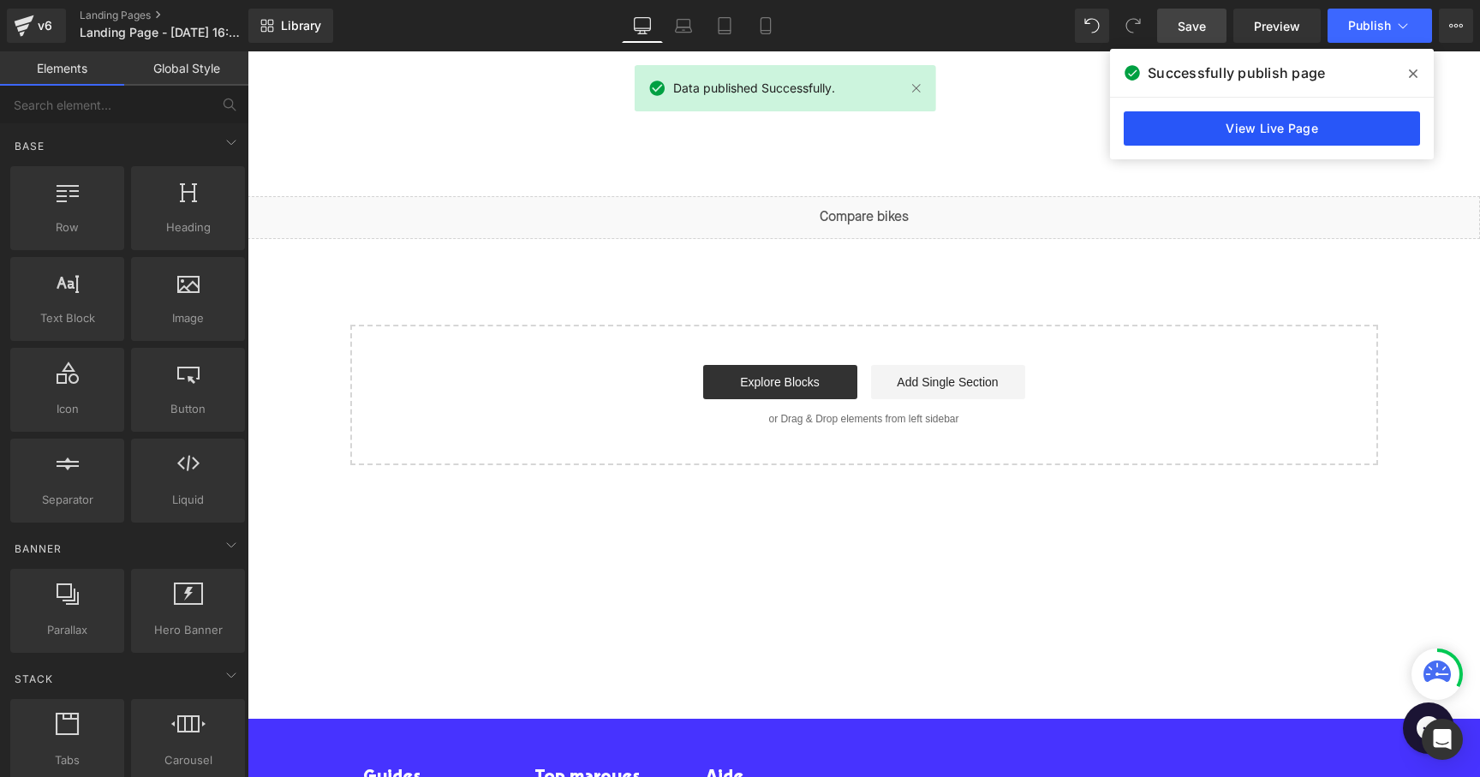
click at [1319, 127] on link "View Live Page" at bounding box center [1271, 128] width 296 height 34
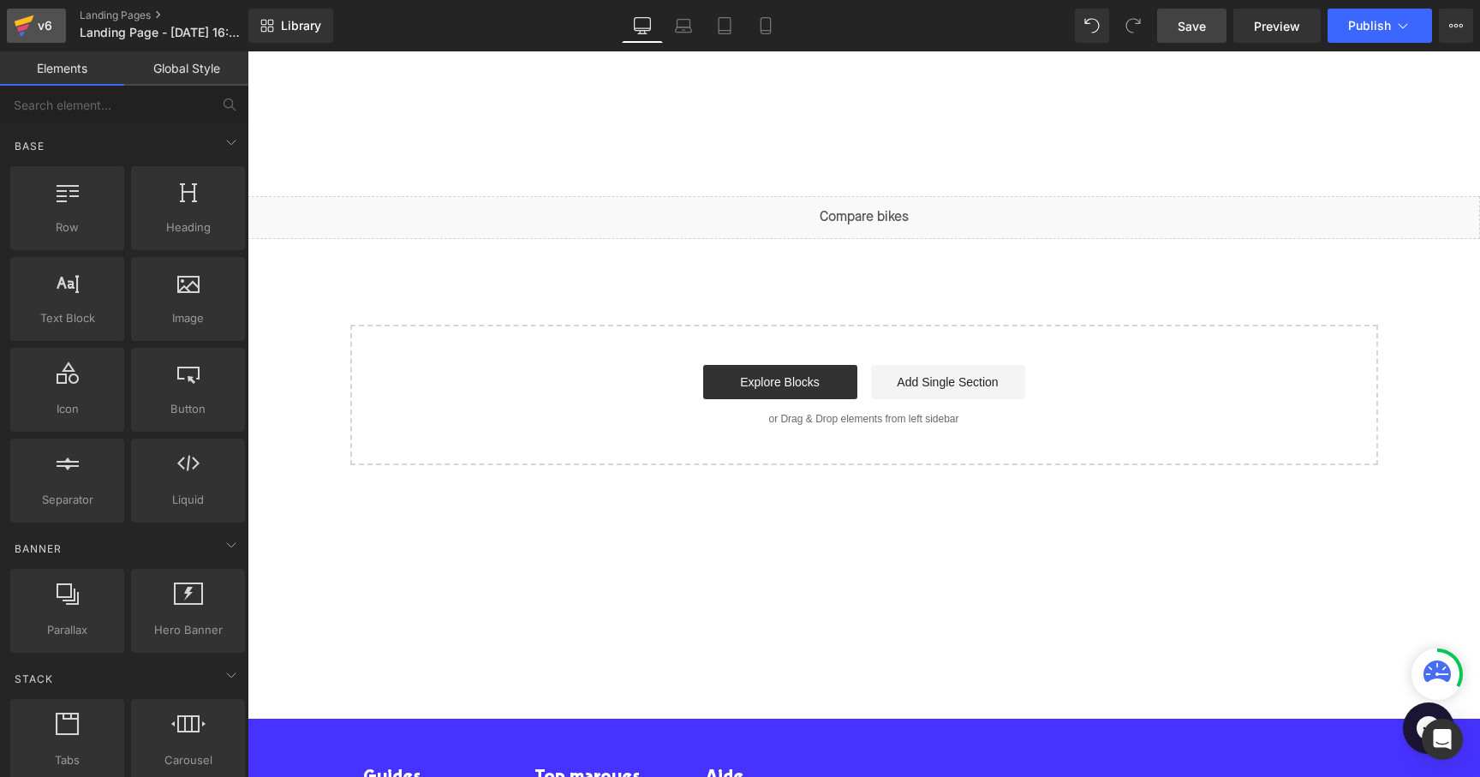
click at [39, 21] on div "v6" at bounding box center [44, 26] width 21 height 22
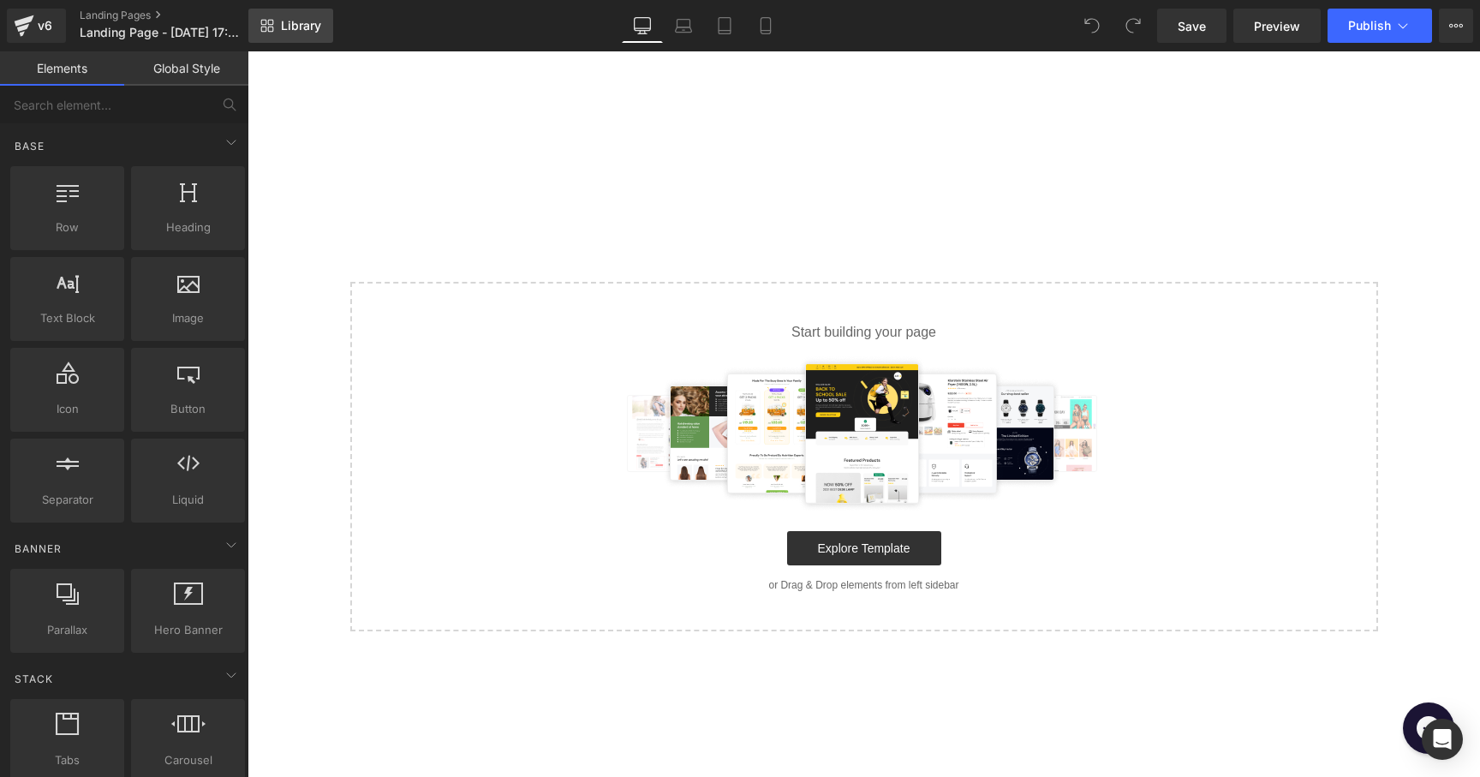
click at [313, 34] on link "Library" at bounding box center [290, 26] width 85 height 34
click at [26, 20] on icon at bounding box center [25, 20] width 20 height 11
